Goal: Transaction & Acquisition: Obtain resource

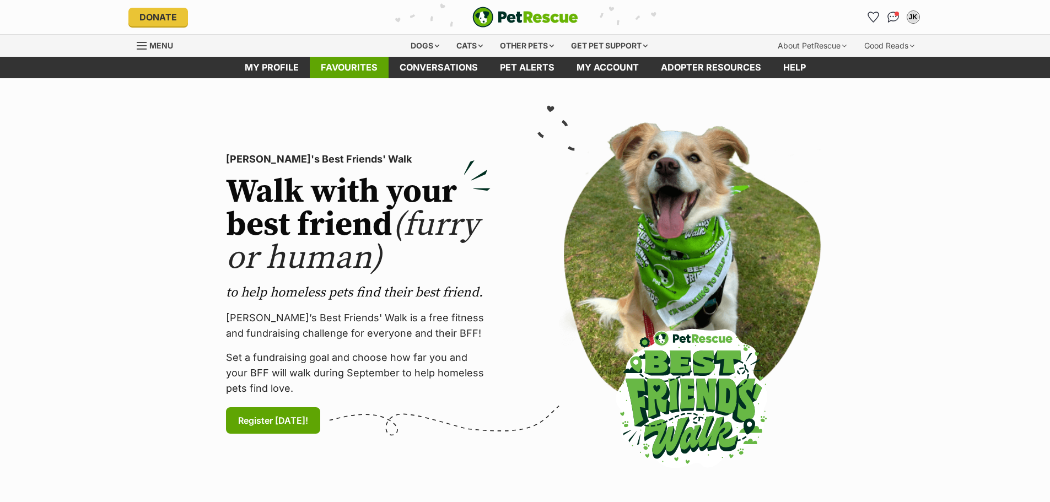
click at [350, 71] on link "Favourites" at bounding box center [349, 67] width 79 height 21
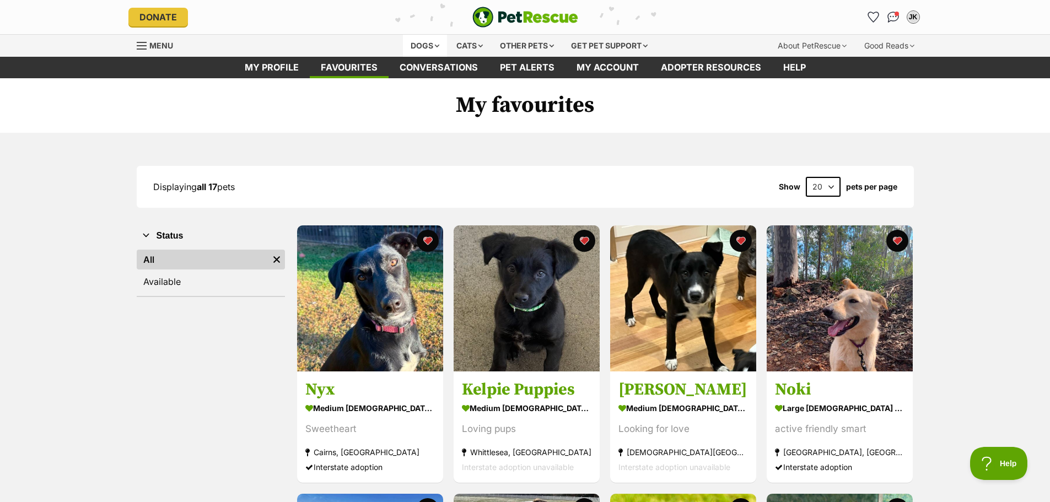
click at [427, 49] on div "Dogs" at bounding box center [425, 46] width 44 height 22
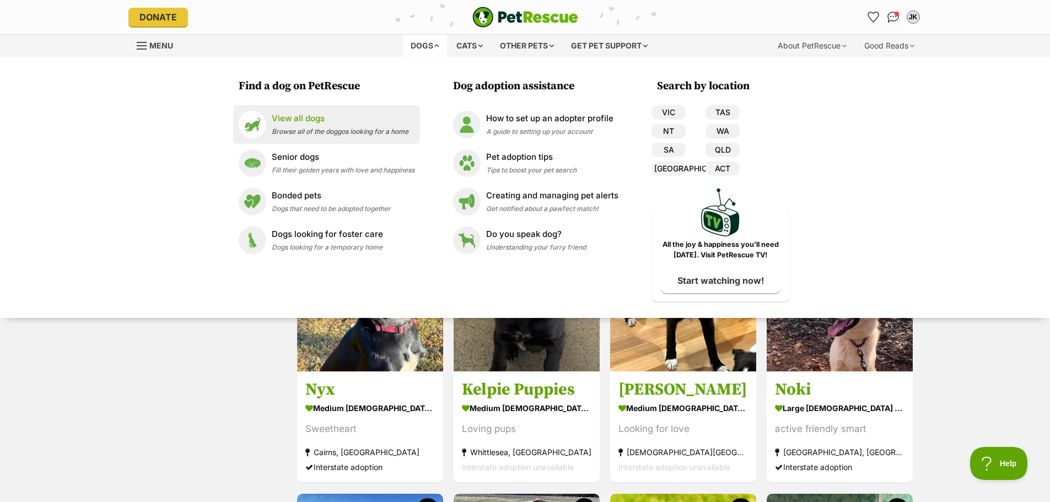
click at [303, 119] on p "View all dogs" at bounding box center [340, 118] width 137 height 13
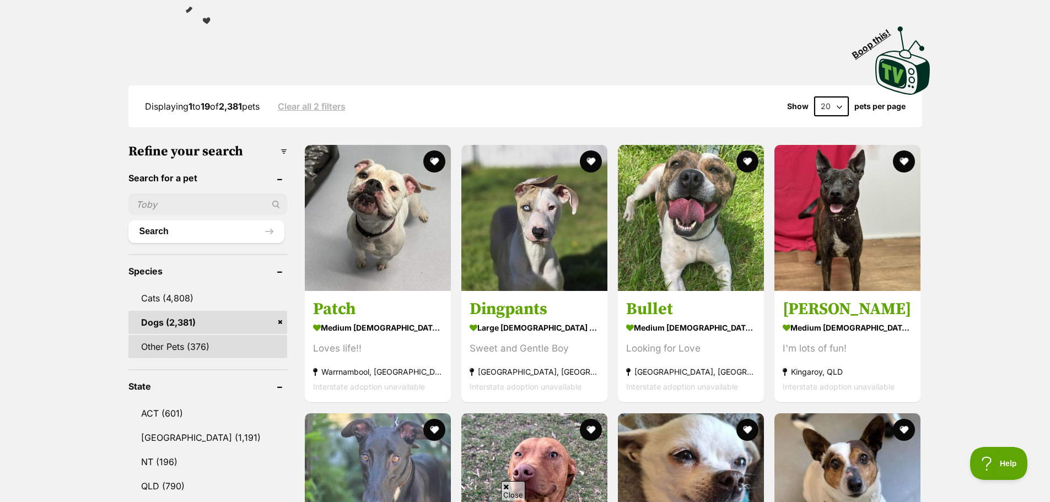
scroll to position [441, 0]
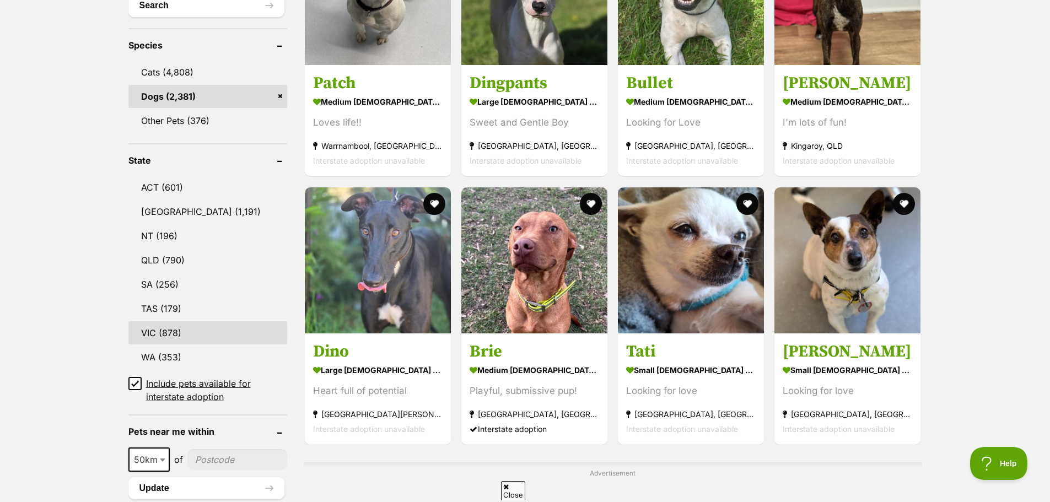
click at [169, 330] on link "VIC (878)" at bounding box center [207, 332] width 159 height 23
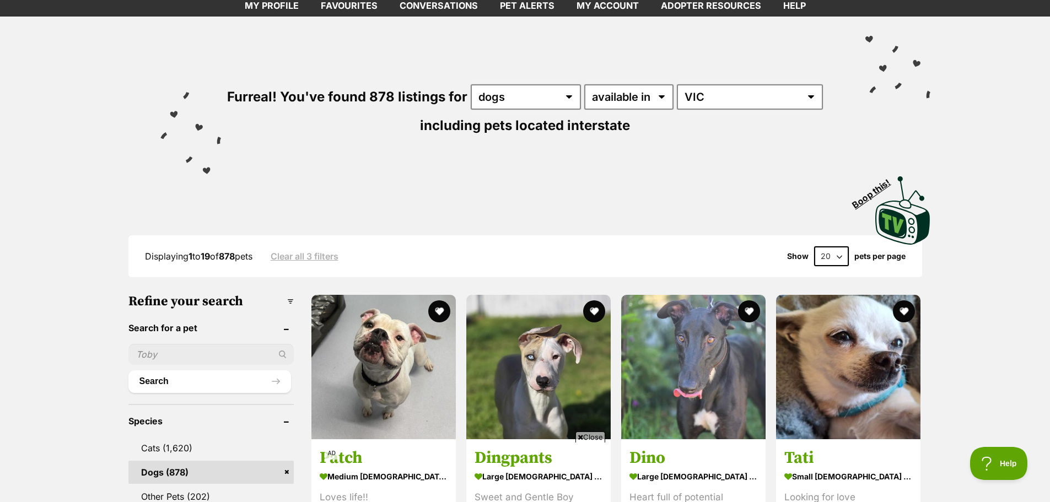
scroll to position [55, 0]
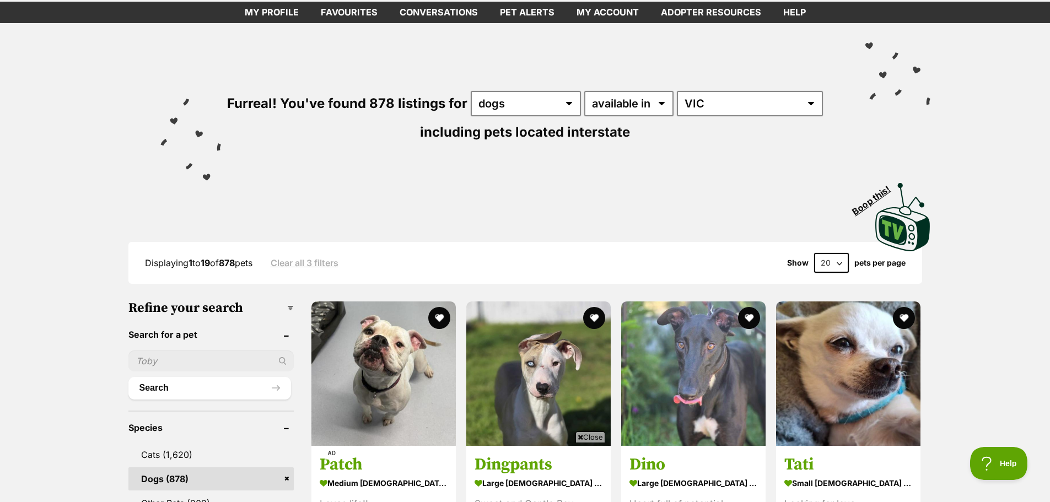
click at [836, 264] on select "20 40 60" at bounding box center [831, 263] width 35 height 20
click at [835, 267] on select "20 40 60" at bounding box center [831, 263] width 35 height 20
select select "60"
click at [814, 253] on select "20 40 60" at bounding box center [831, 263] width 35 height 20
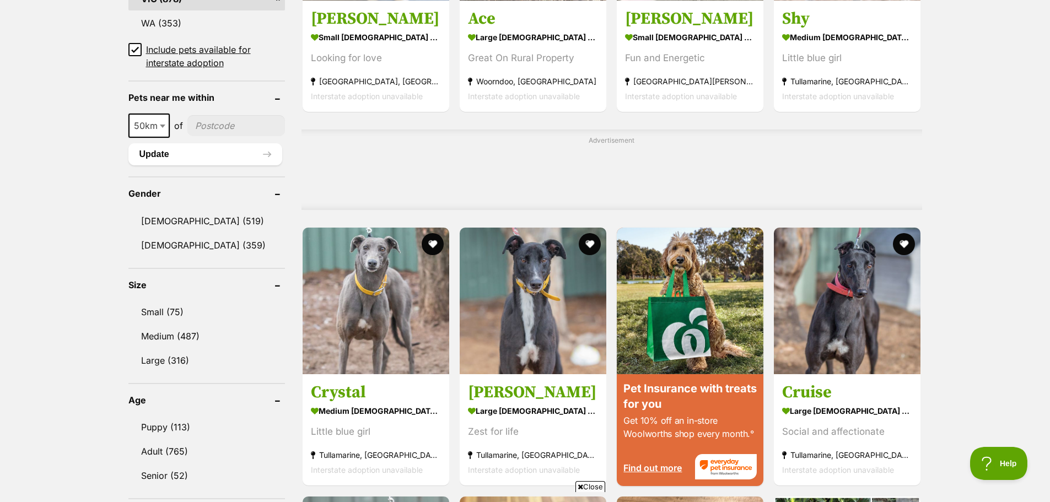
scroll to position [827, 0]
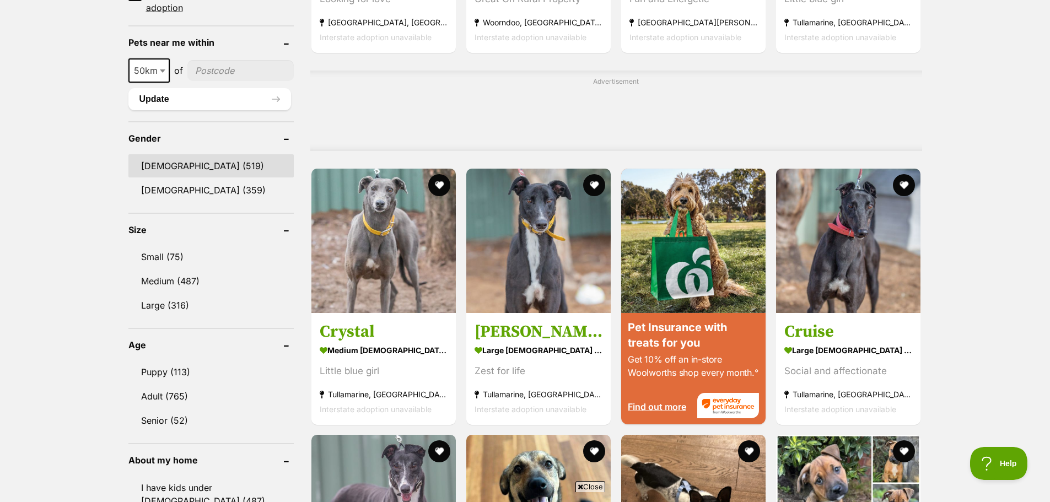
click at [153, 169] on link "Male (519)" at bounding box center [210, 165] width 165 height 23
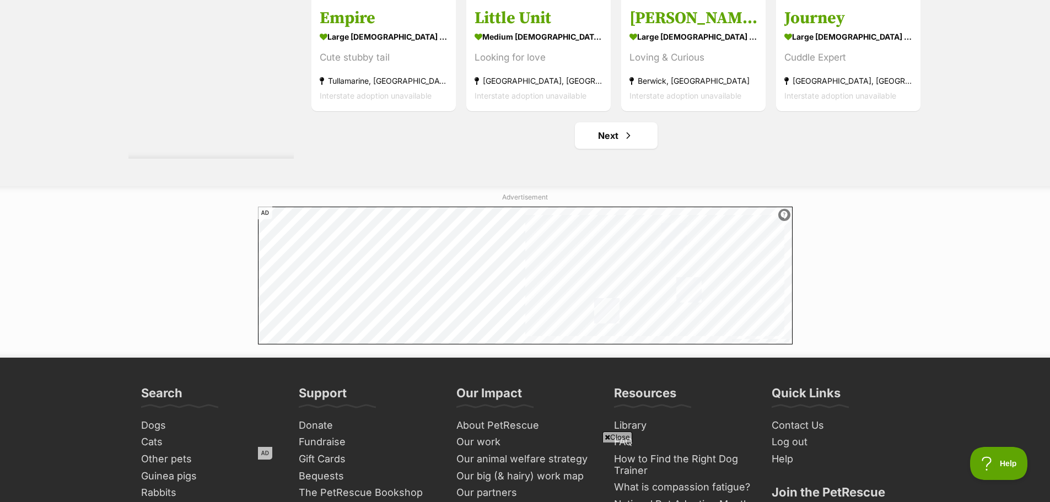
scroll to position [5236, 0]
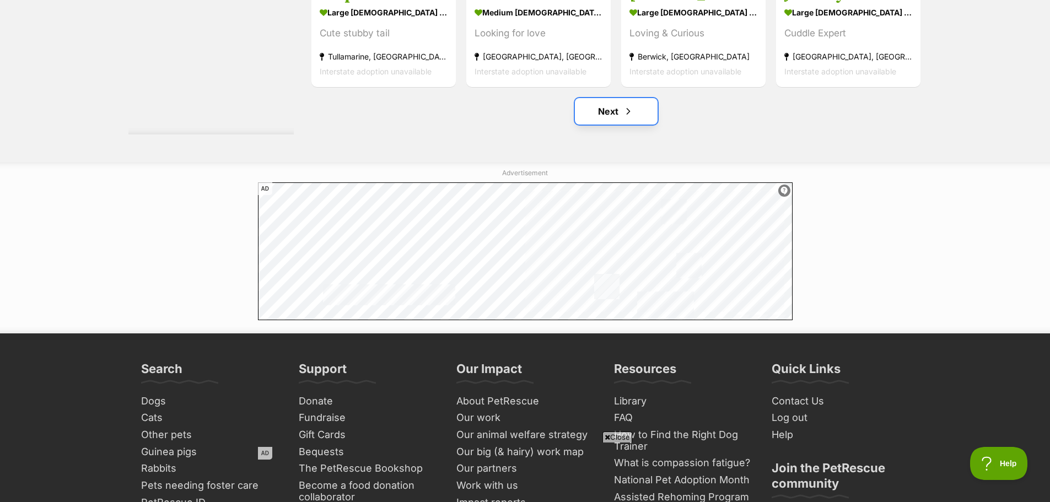
click at [610, 115] on link "Next" at bounding box center [616, 111] width 83 height 26
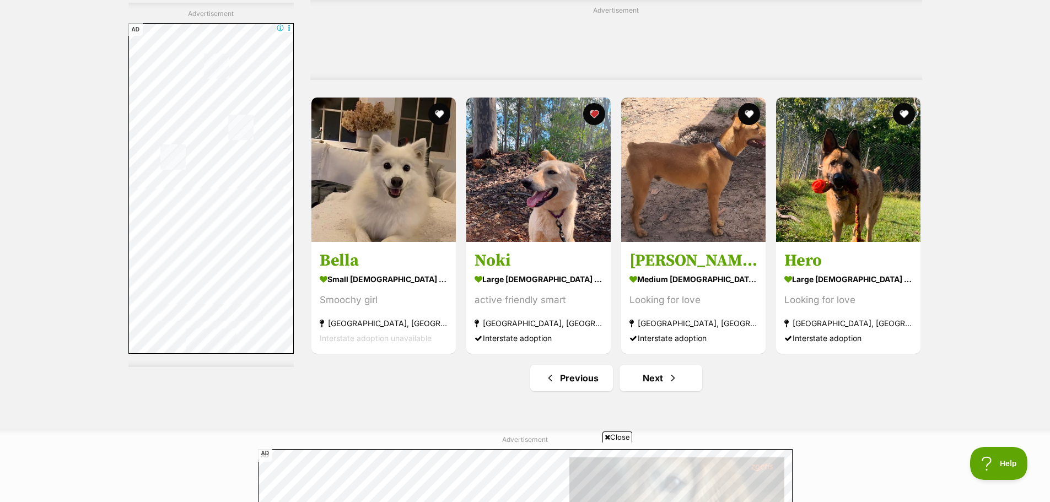
scroll to position [5236, 0]
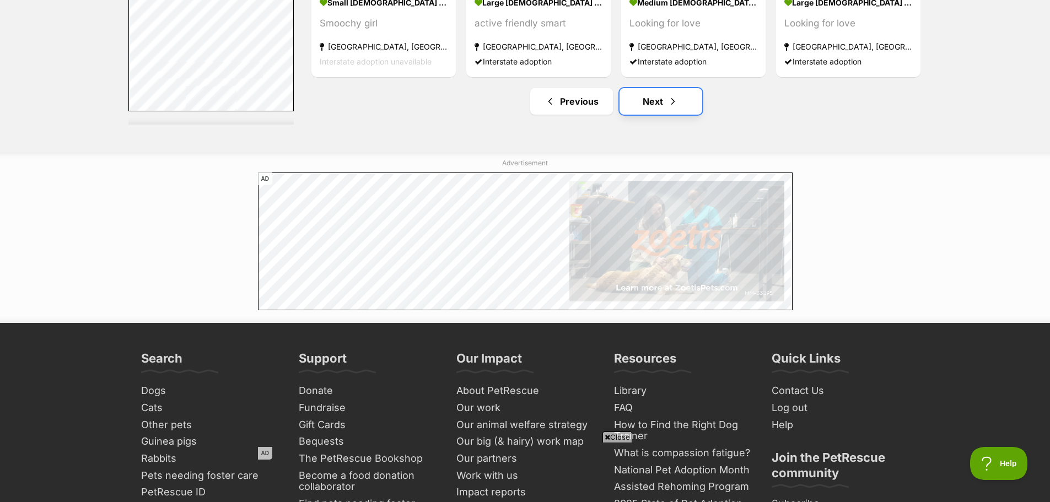
click at [662, 97] on link "Next" at bounding box center [661, 101] width 83 height 26
